Goal: Information Seeking & Learning: Learn about a topic

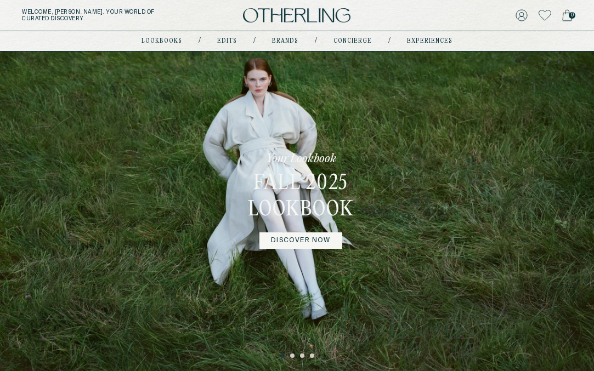
scroll to position [27, 0]
click at [398, 208] on div "Your Lookbook Fall 2025 Lookbook DISCOVER NOW" at bounding box center [297, 199] width 594 height 351
click at [300, 356] on button "3" at bounding box center [302, 355] width 5 height 5
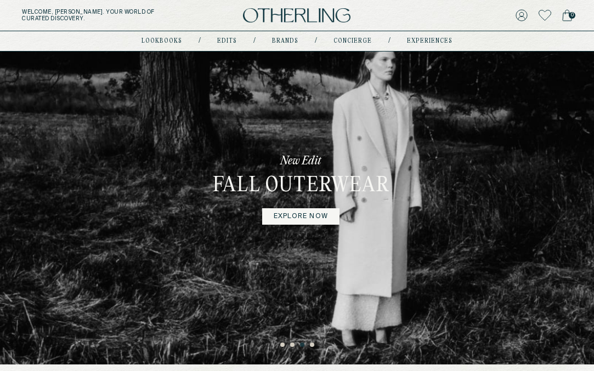
scroll to position [39, 0]
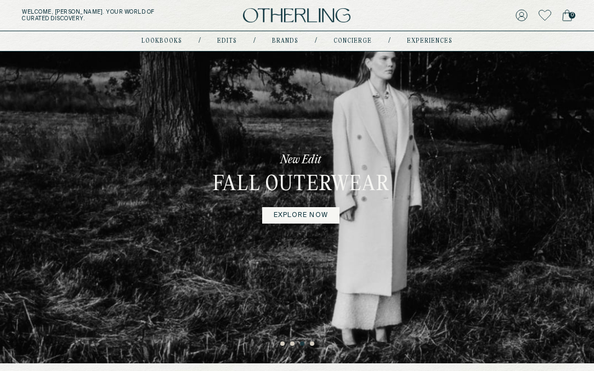
click at [311, 342] on button "4" at bounding box center [312, 343] width 5 height 5
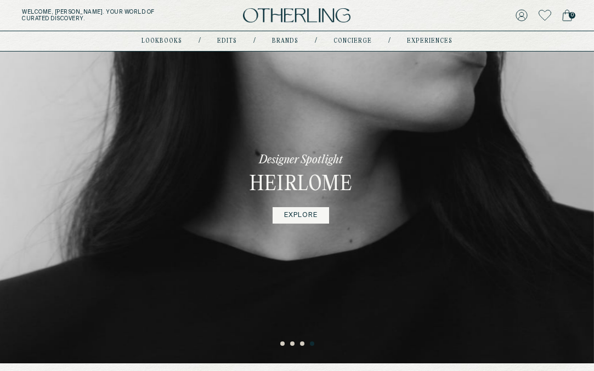
click at [292, 341] on ul "1 2 3 4" at bounding box center [297, 341] width 594 height 13
click at [293, 346] on button "2" at bounding box center [292, 343] width 5 height 5
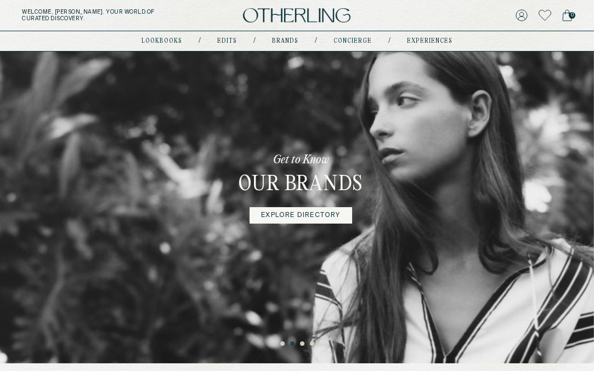
click at [284, 345] on button "1" at bounding box center [282, 343] width 5 height 5
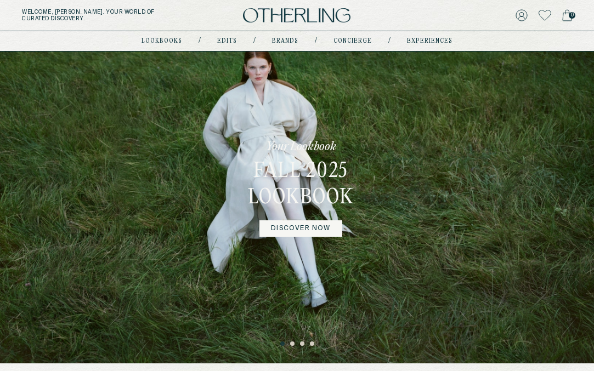
click at [292, 344] on button "2" at bounding box center [292, 343] width 5 height 5
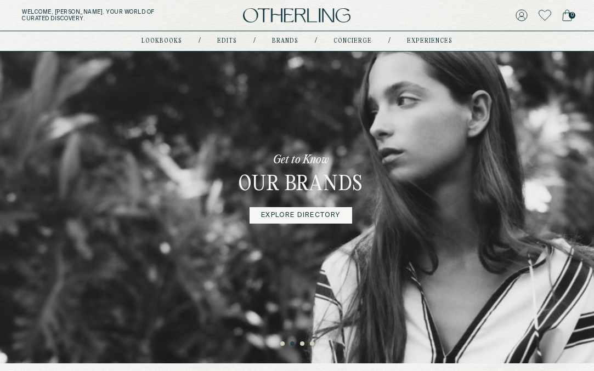
click at [304, 346] on button "3" at bounding box center [302, 343] width 5 height 5
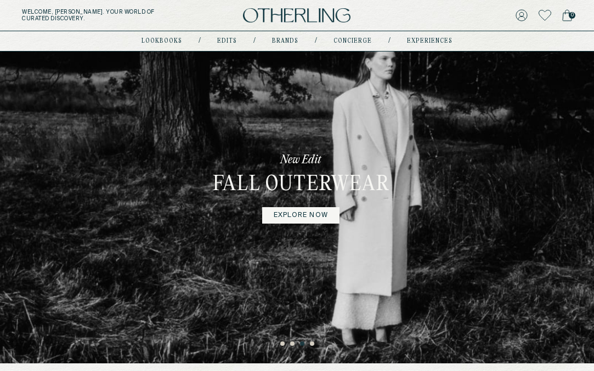
click at [312, 344] on button "4" at bounding box center [312, 343] width 5 height 5
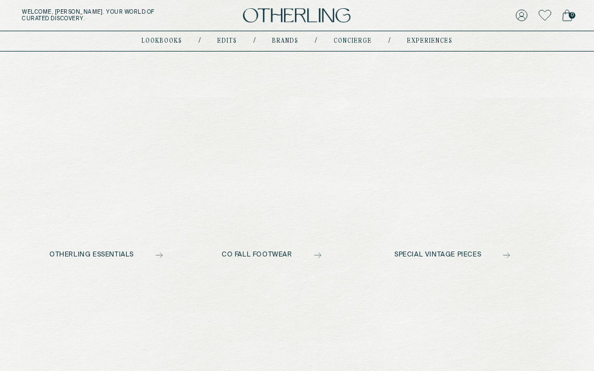
scroll to position [423, 0]
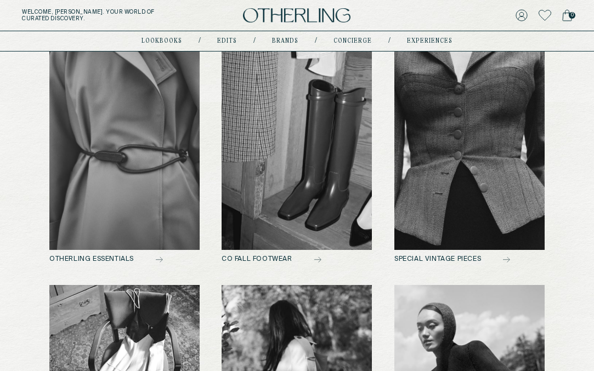
click at [483, 175] on img at bounding box center [469, 147] width 150 height 204
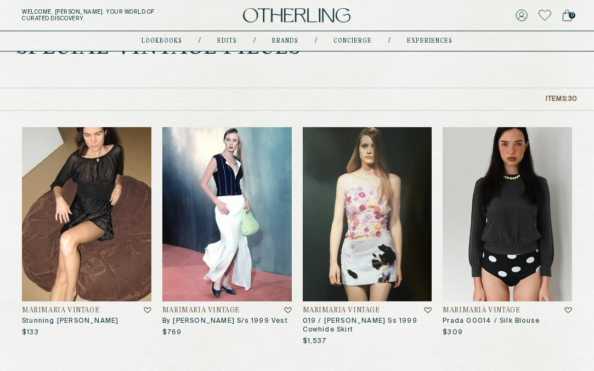
scroll to position [66, 0]
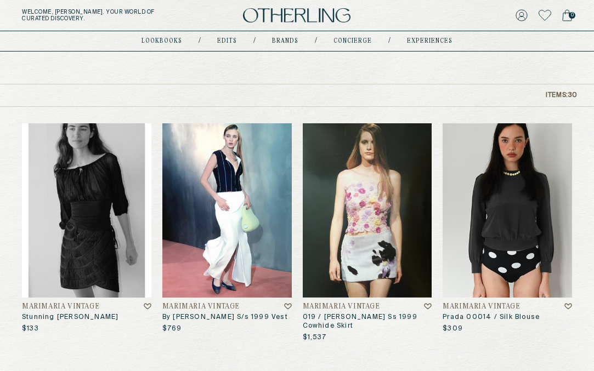
click at [78, 239] on img at bounding box center [86, 210] width 129 height 174
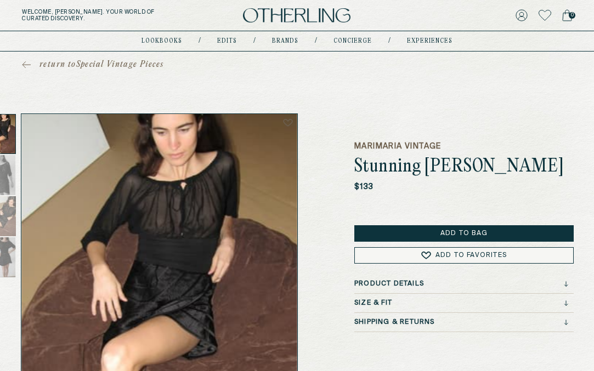
click at [401, 288] on h3 "Product Details" at bounding box center [389, 284] width 70 height 8
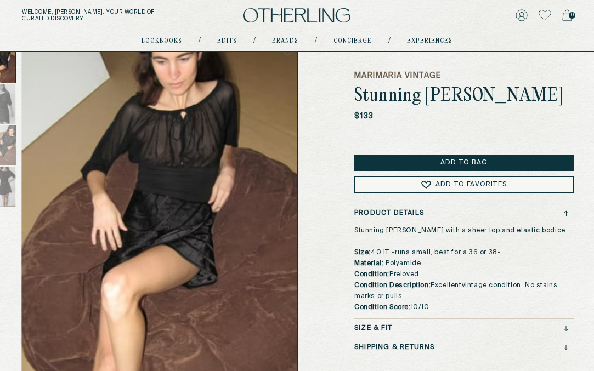
scroll to position [68, 0]
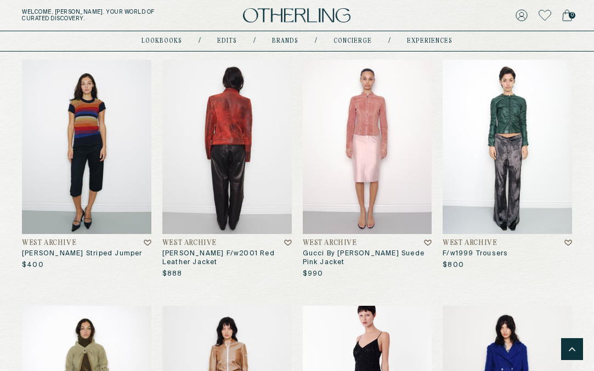
scroll to position [1112, 0]
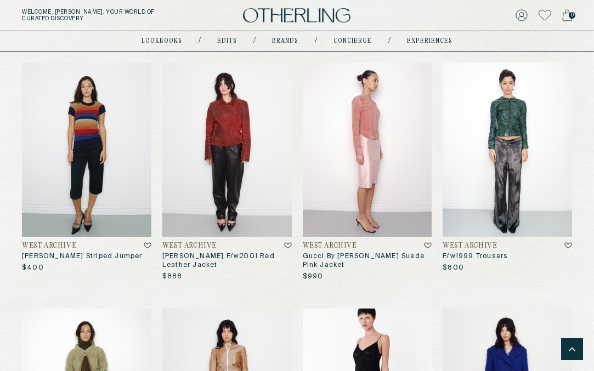
click at [344, 123] on img at bounding box center [367, 149] width 129 height 174
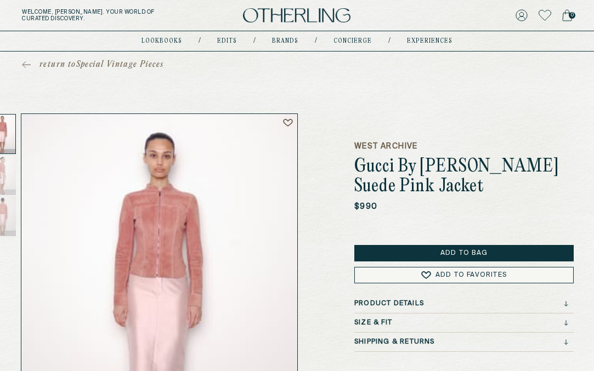
click at [383, 306] on h3 "Product Details" at bounding box center [389, 304] width 70 height 8
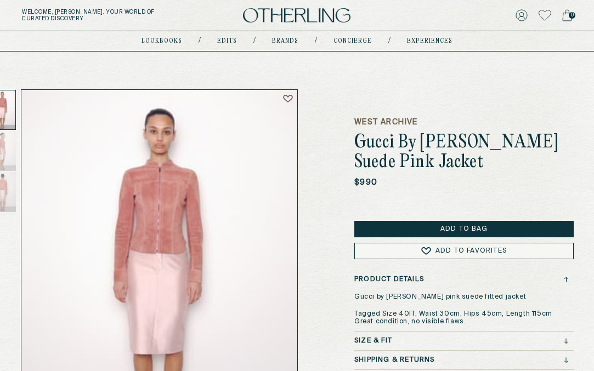
scroll to position [15, 0]
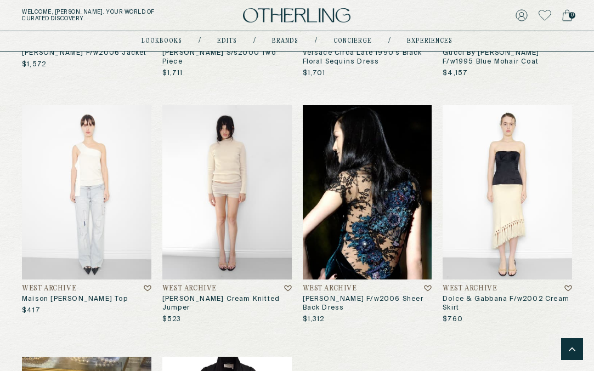
scroll to position [1566, 0]
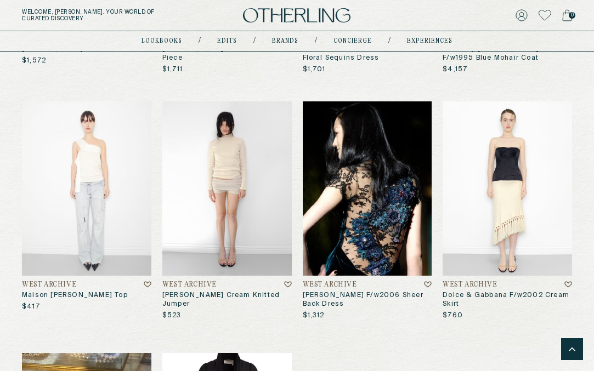
click at [376, 218] on img at bounding box center [367, 188] width 129 height 174
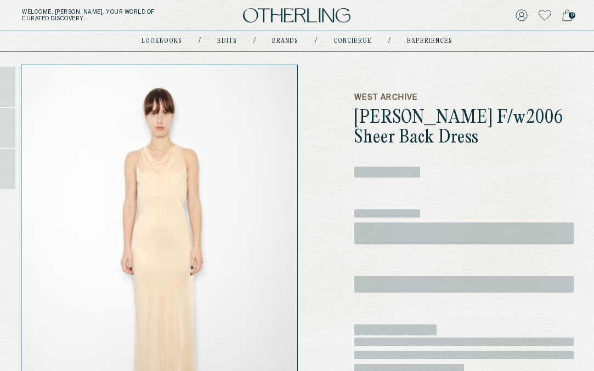
scroll to position [55, 0]
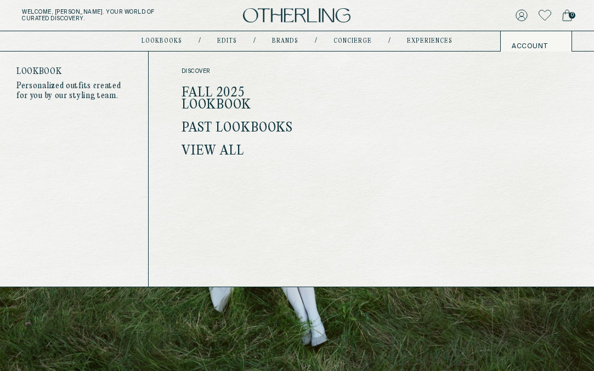
click at [201, 100] on link "Fall 2025 Lookbook" at bounding box center [216, 99] width 70 height 26
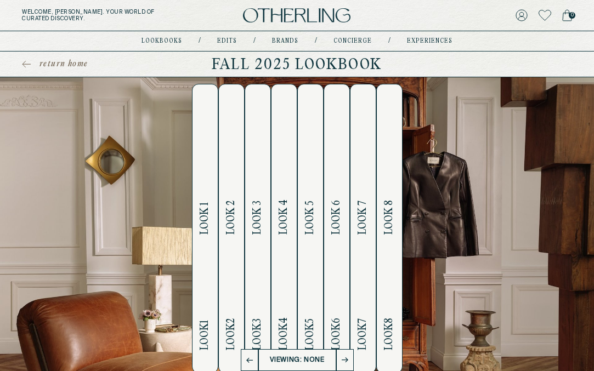
click at [207, 175] on h2 "Look 1 Look 1" at bounding box center [204, 228] width 13 height 288
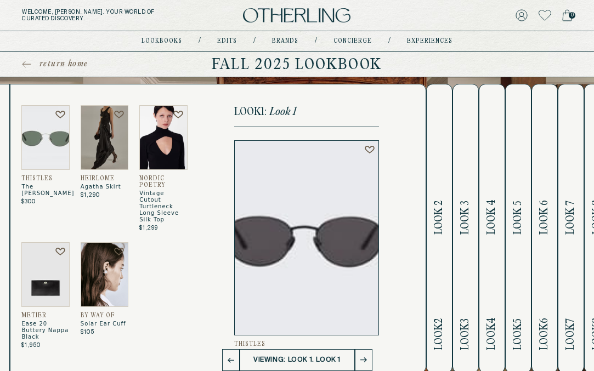
click at [45, 134] on img at bounding box center [45, 137] width 48 height 65
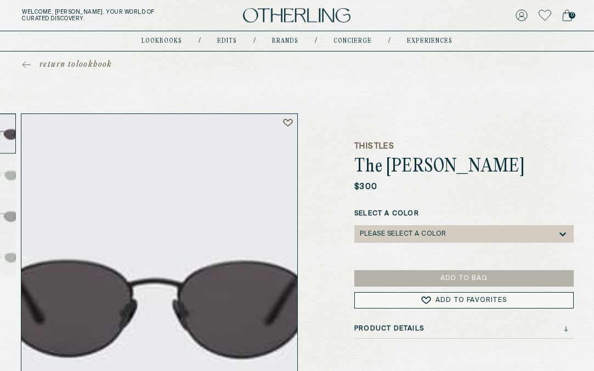
click at [23, 69] on link "return to lookbook" at bounding box center [67, 64] width 90 height 11
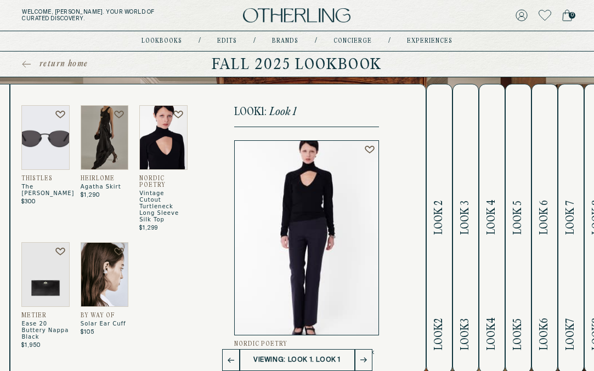
click at [441, 213] on span "Look 2" at bounding box center [438, 218] width 13 height 34
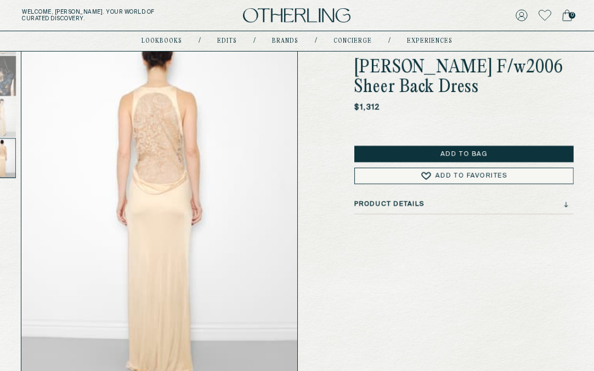
scroll to position [98, 0]
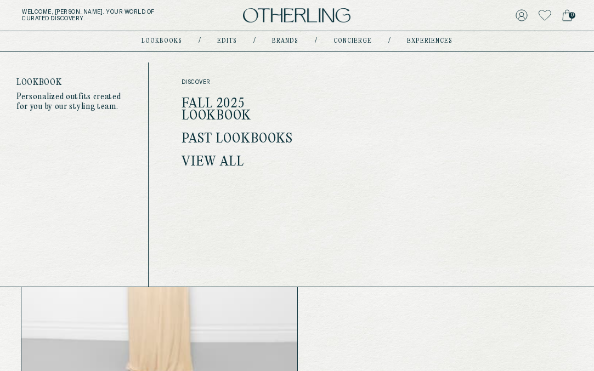
click at [166, 40] on link "lookbooks" at bounding box center [161, 40] width 41 height 5
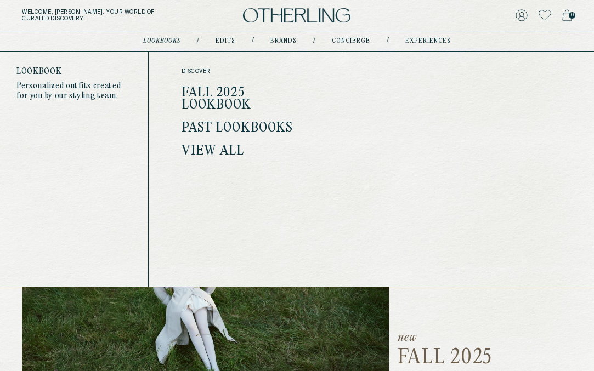
click at [195, 95] on link "Fall 2025 Lookbook" at bounding box center [216, 99] width 70 height 26
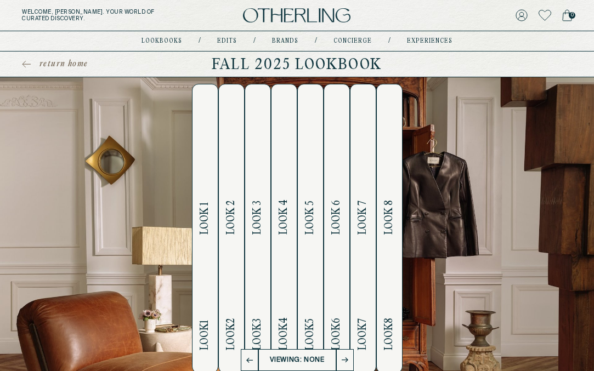
click at [200, 174] on h2 "Look 1 Look 1" at bounding box center [204, 228] width 13 height 288
